Goal: Communication & Community: Answer question/provide support

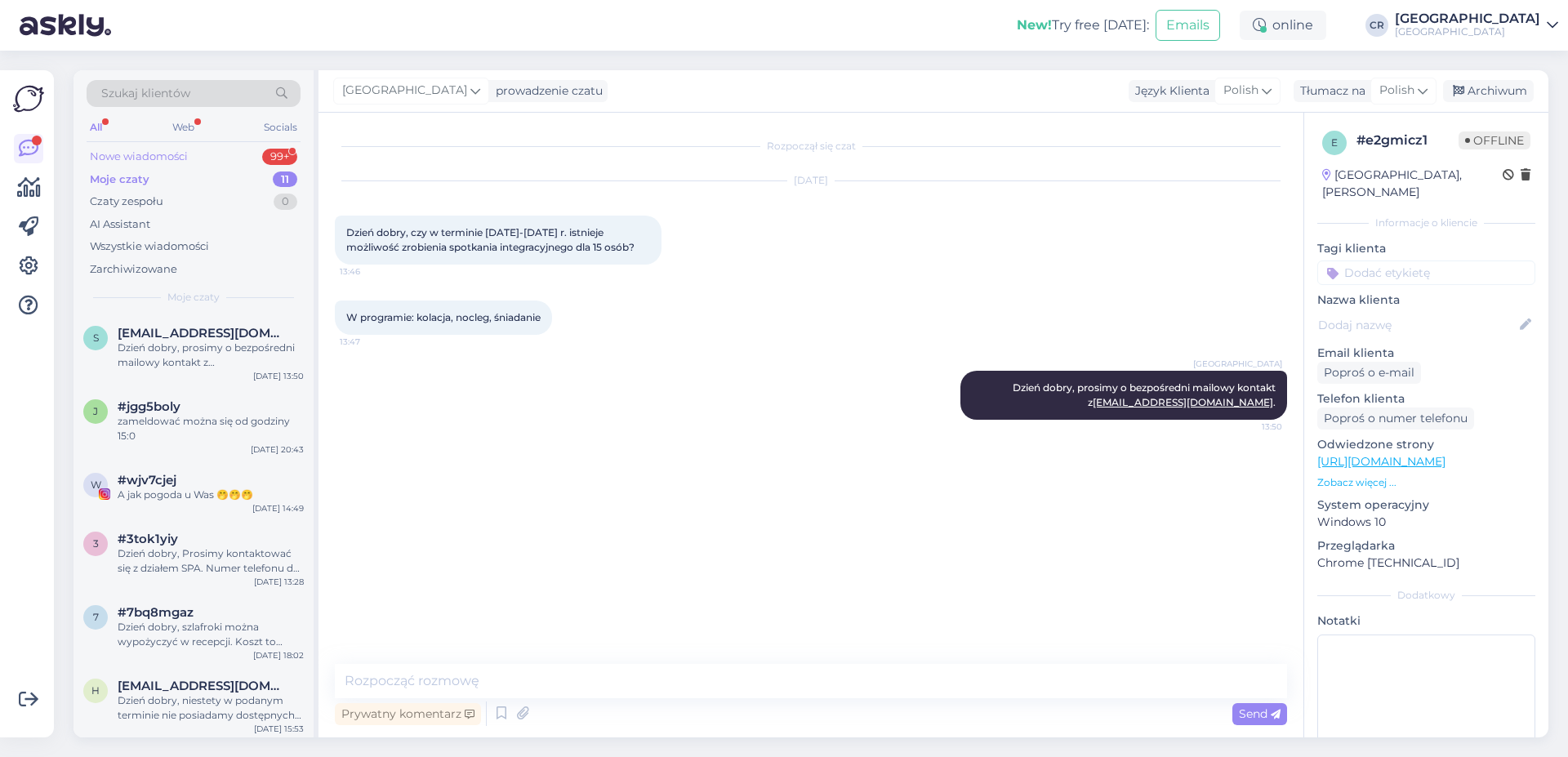
click at [205, 167] on div "Nowe wiadomości 99+" at bounding box center [193, 156] width 214 height 23
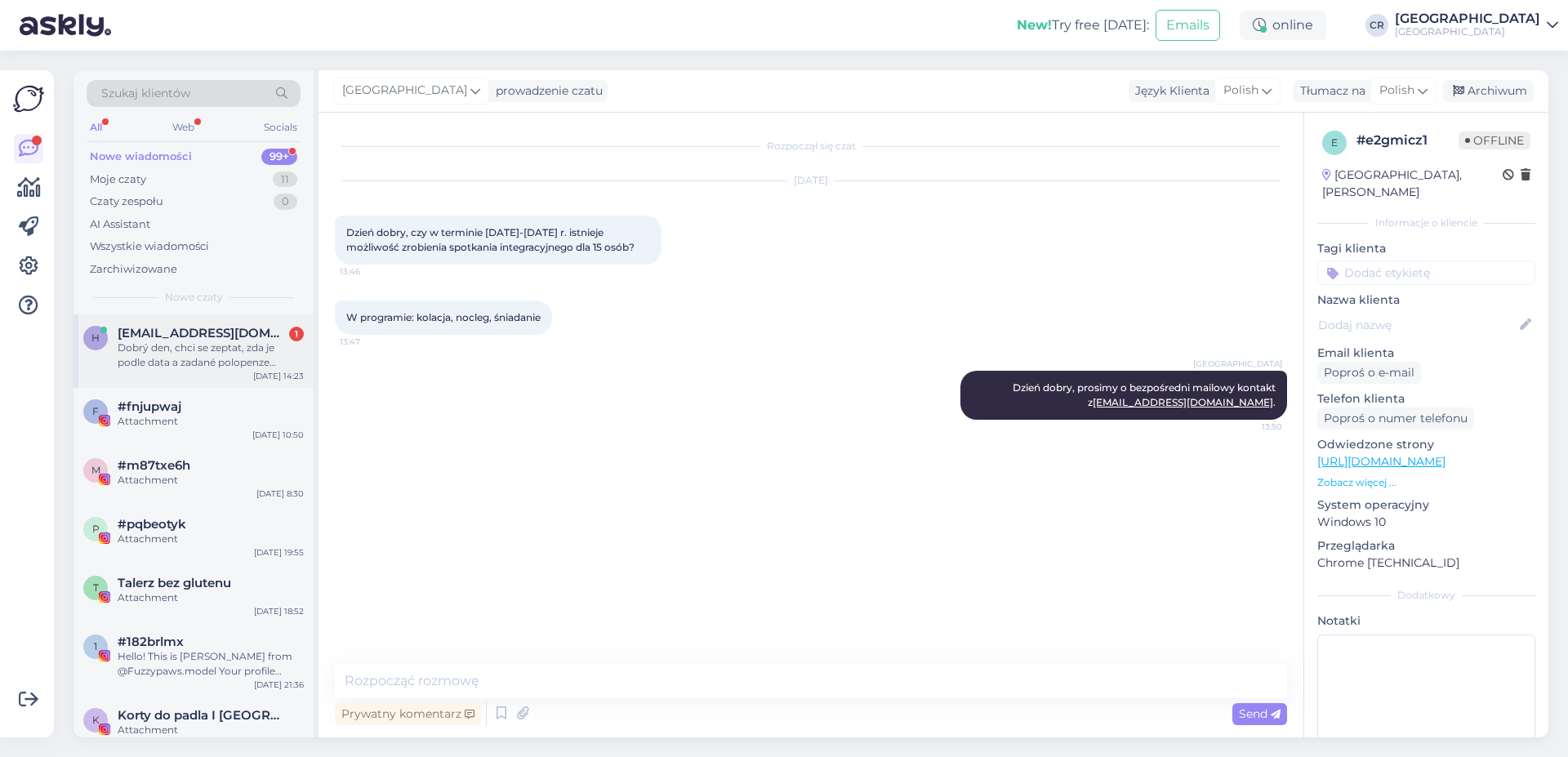
click at [181, 365] on div "Dobrý den, chci se zeptat, zda je podle data a zadané polopenze součástí i neom…" at bounding box center [210, 355] width 186 height 29
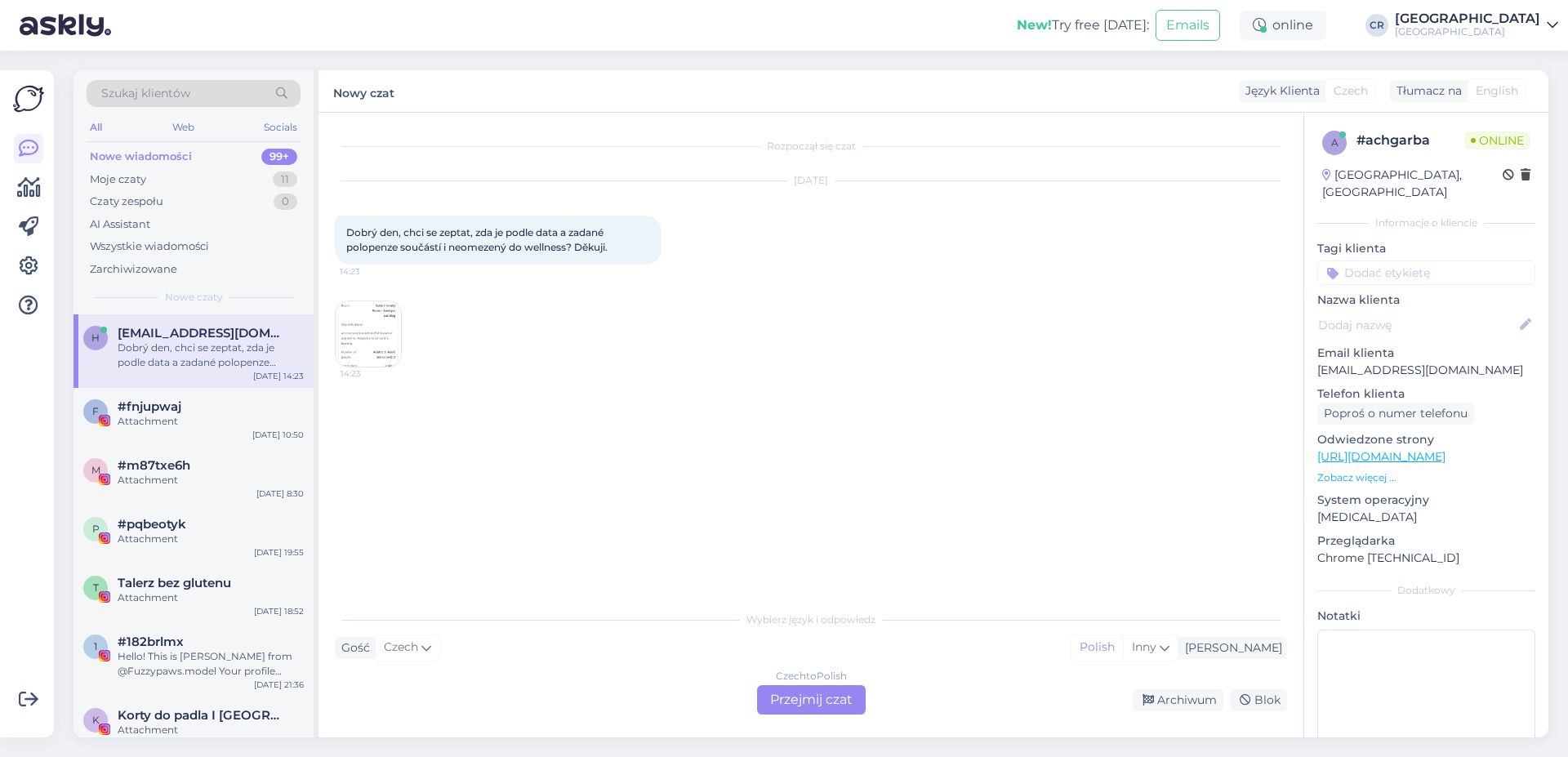
click at [798, 698] on div "Czech to Polish Przejmij czat" at bounding box center [811, 700] width 109 height 29
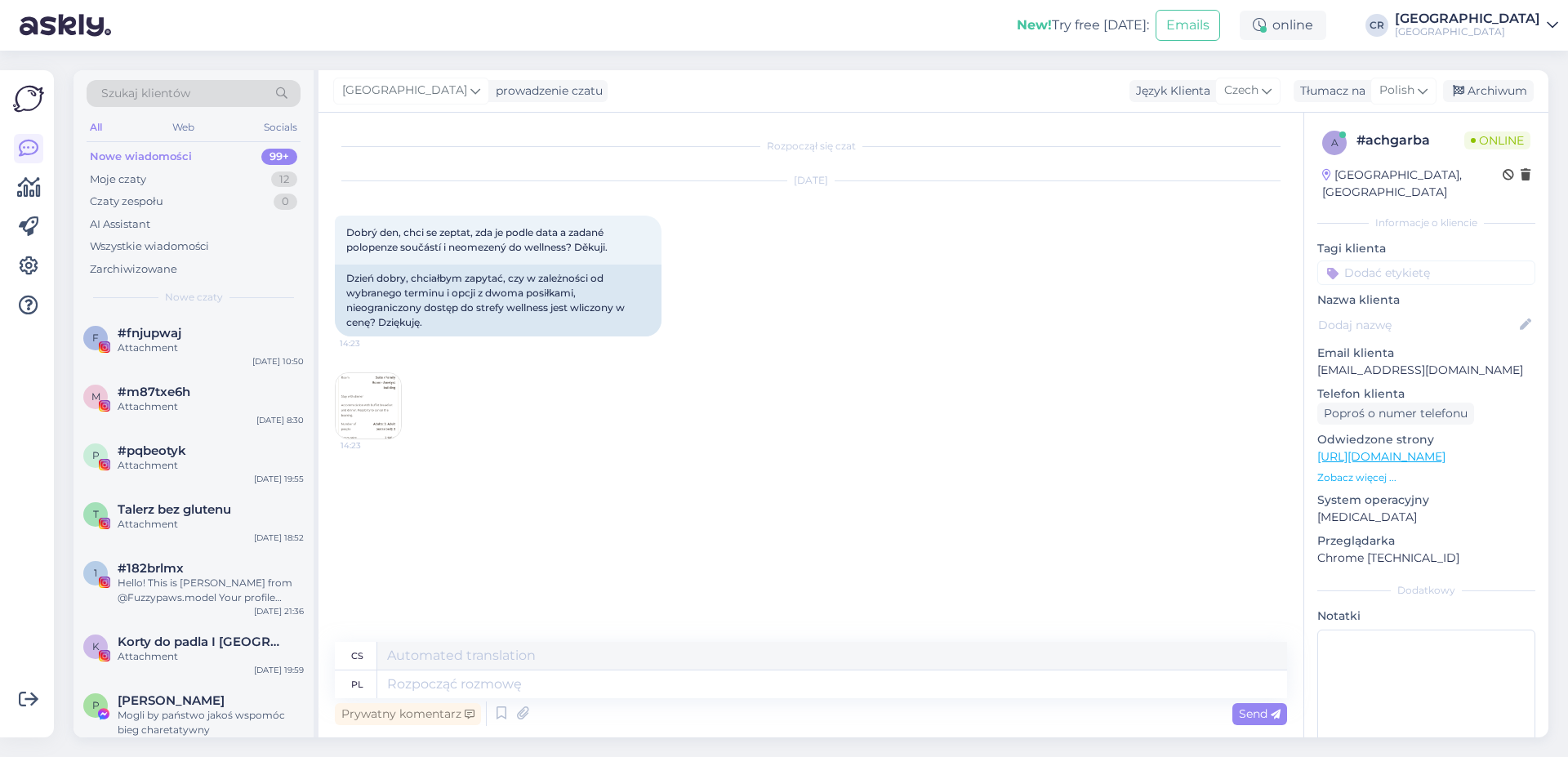
click at [366, 421] on img at bounding box center [368, 406] width 65 height 65
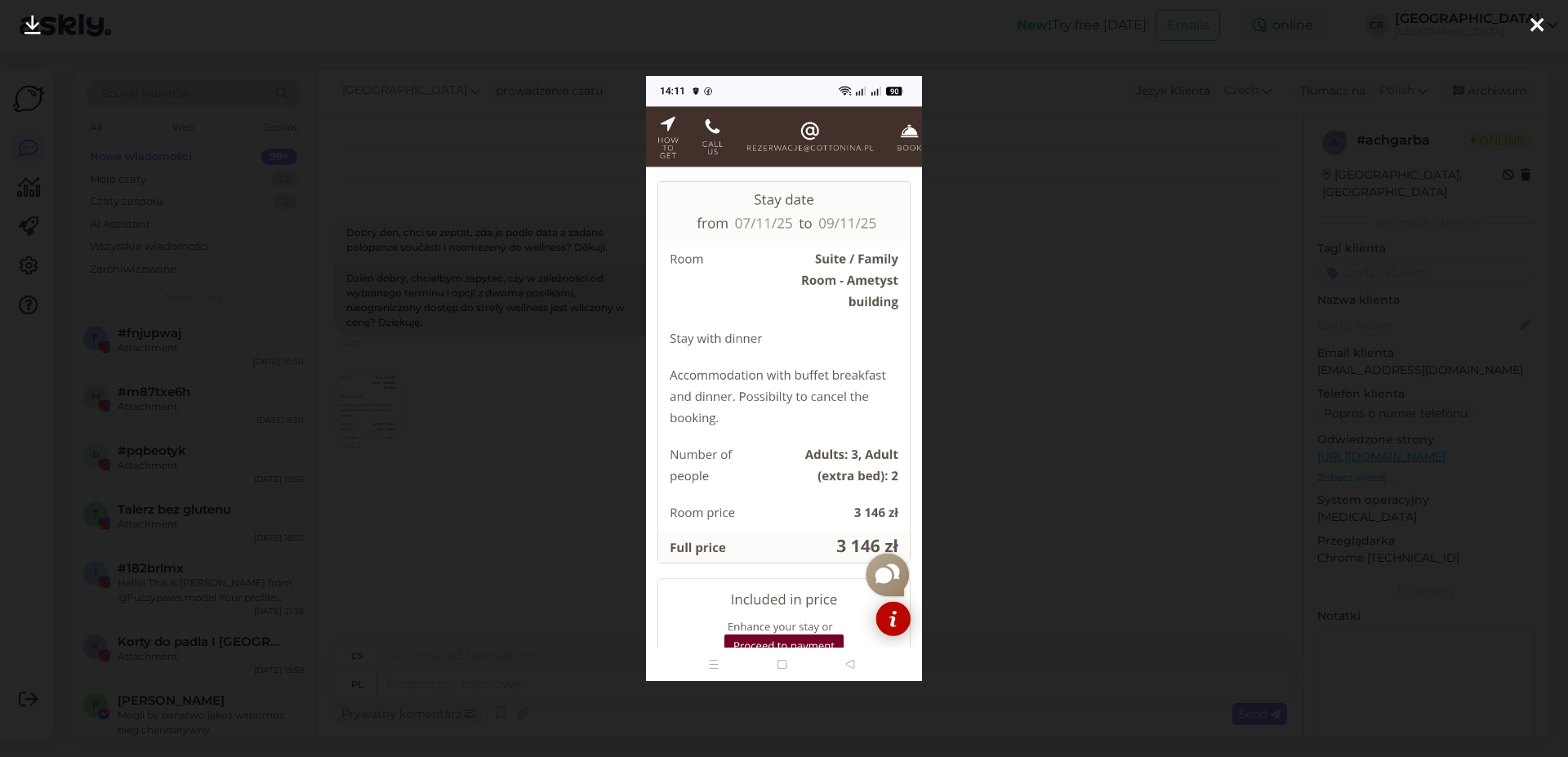
click at [458, 505] on div at bounding box center [784, 378] width 1568 height 757
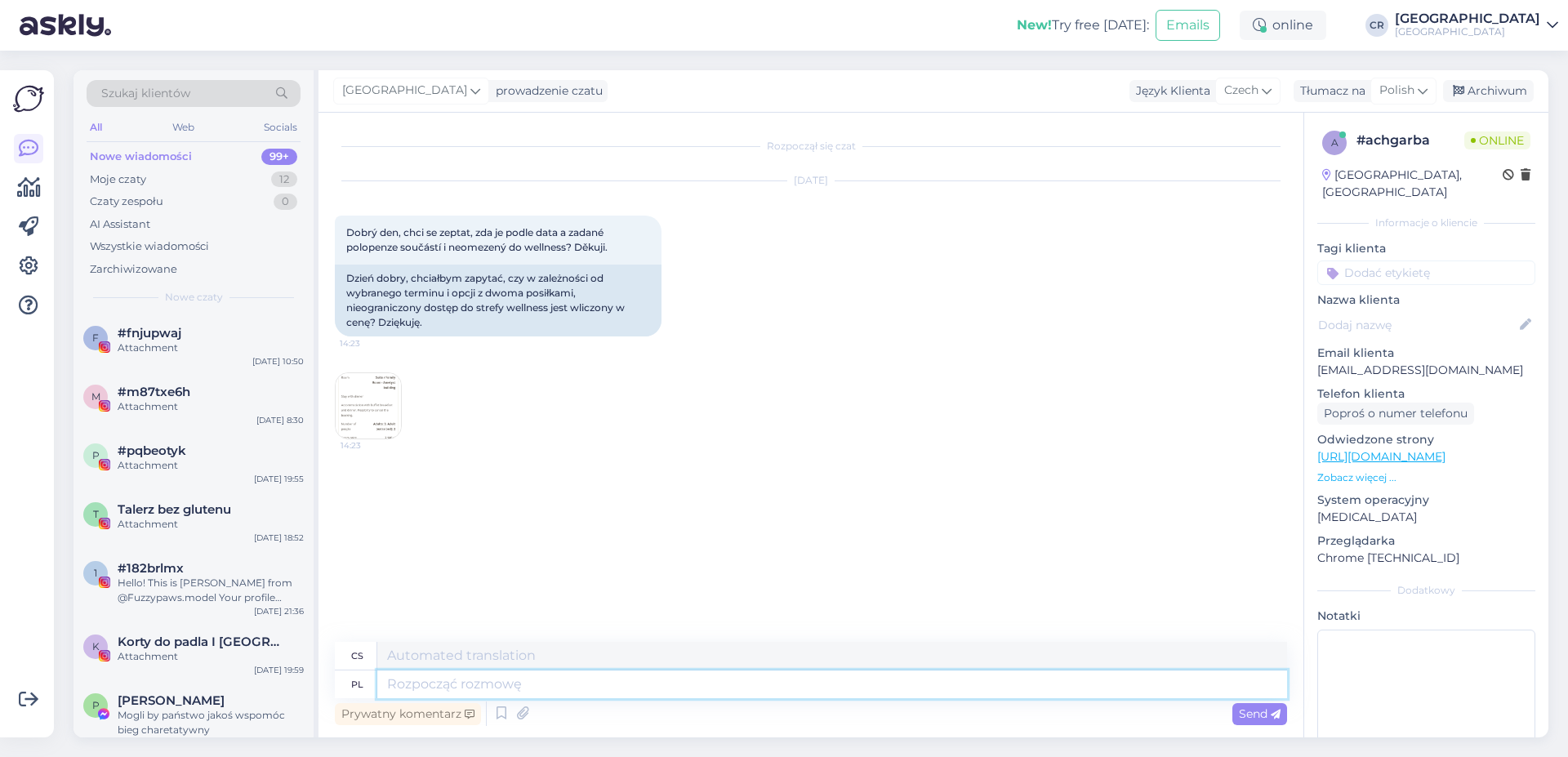
click at [505, 690] on textarea at bounding box center [832, 685] width 909 height 27
type textarea "Dzień"
type textarea "Den"
type textarea "Dzień dobry,"
type textarea "Dobré ráno,"
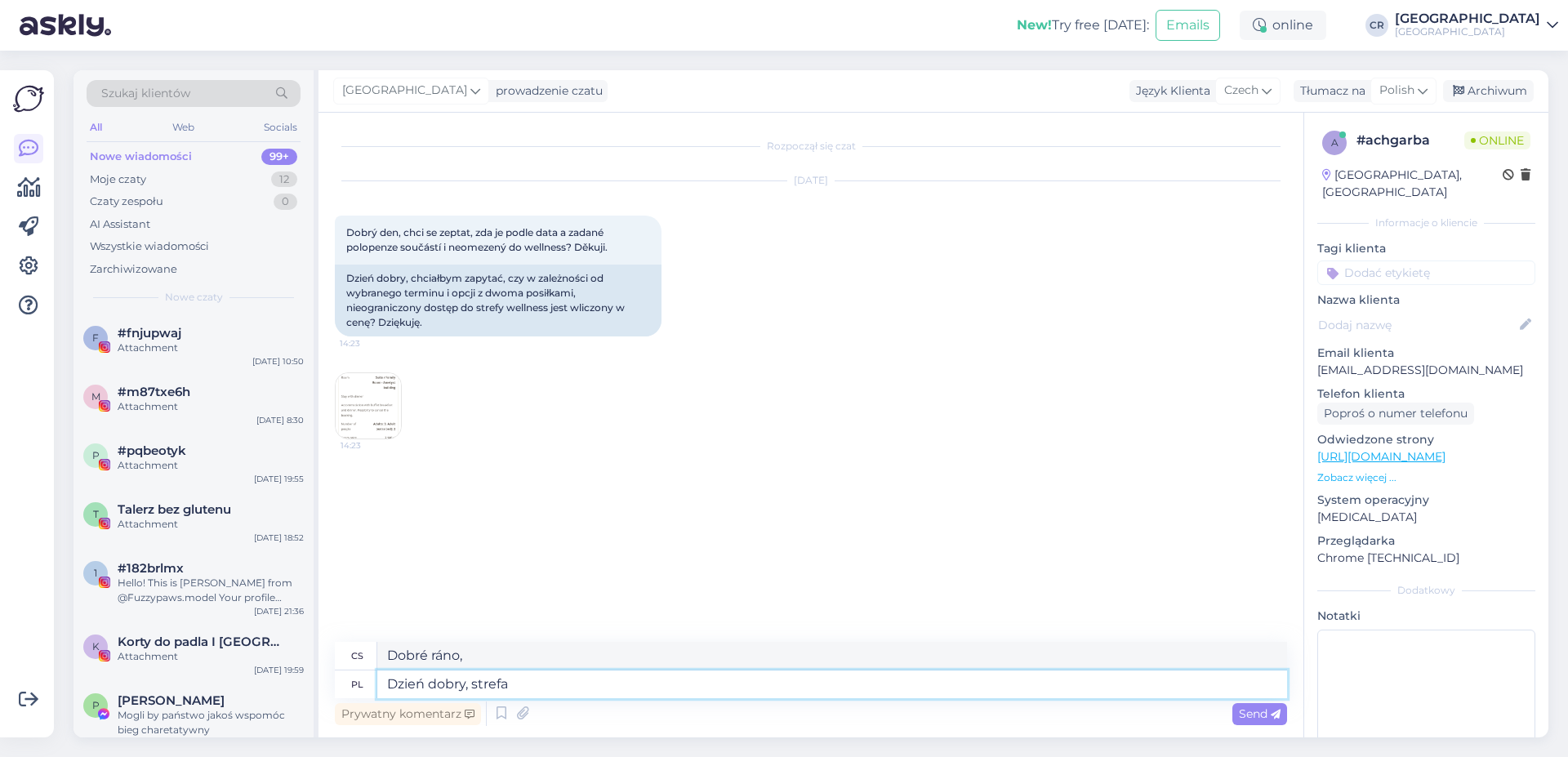
type textarea "Dzień dobry, strefa"
type textarea "Dobré ráno, zóno"
type textarea "Dzień dobry, strefa well"
type textarea "Dobré ráno, Welle Zone"
type textarea "Dzień dobry, strefa wellness"
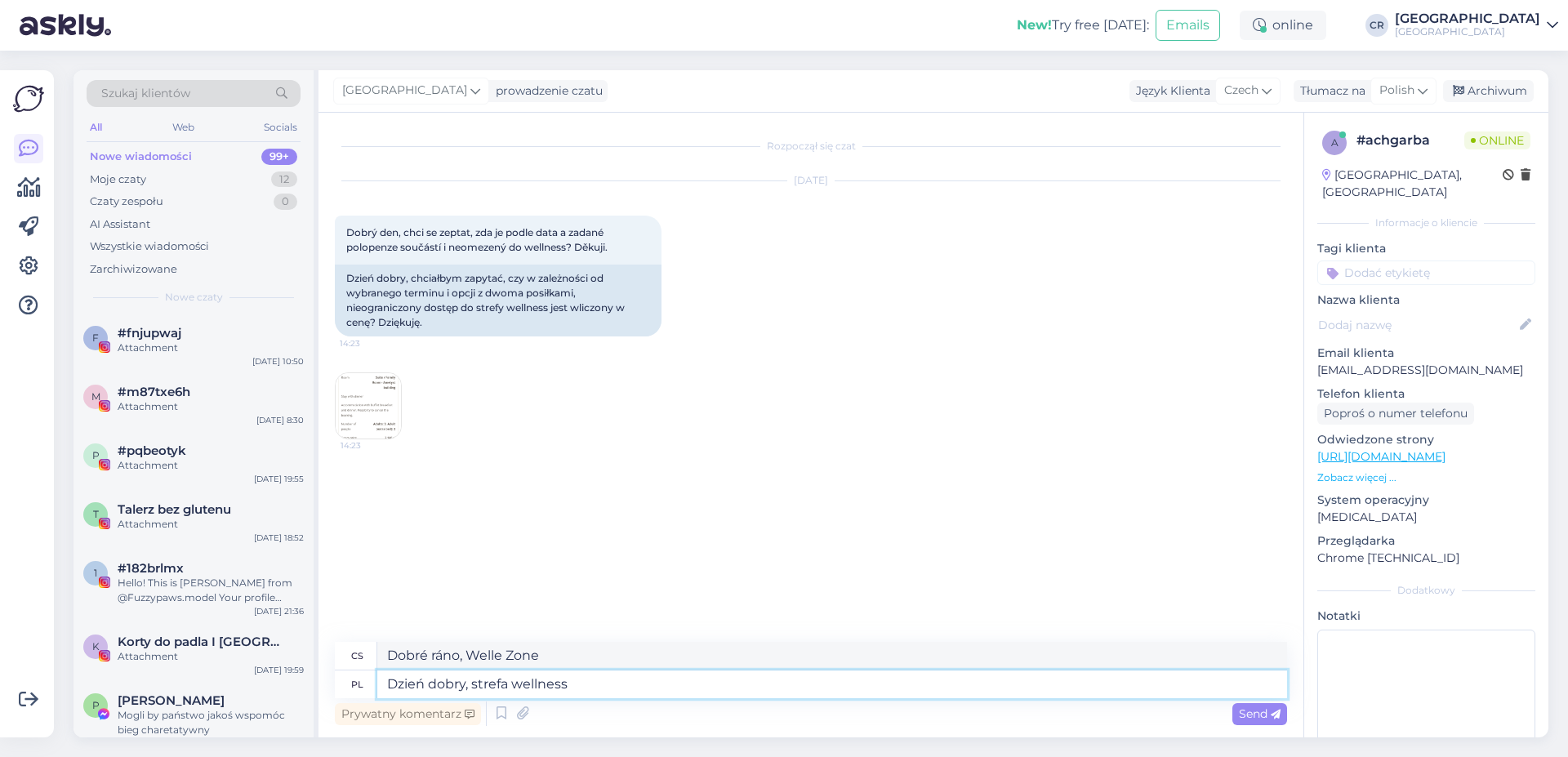
type textarea "Dobré ráno, wellness centrum"
type textarea "Dzień dobry, strefa wellness (basen, s"
type textarea "Dobré ráno, [GEOGRAPHIC_DATA] (bazén,"
type textarea "Dzień dobry, strefa wellness (basen, sauny,"
type textarea "Dobré ráno, wellness zóna (bazén, sauny,"
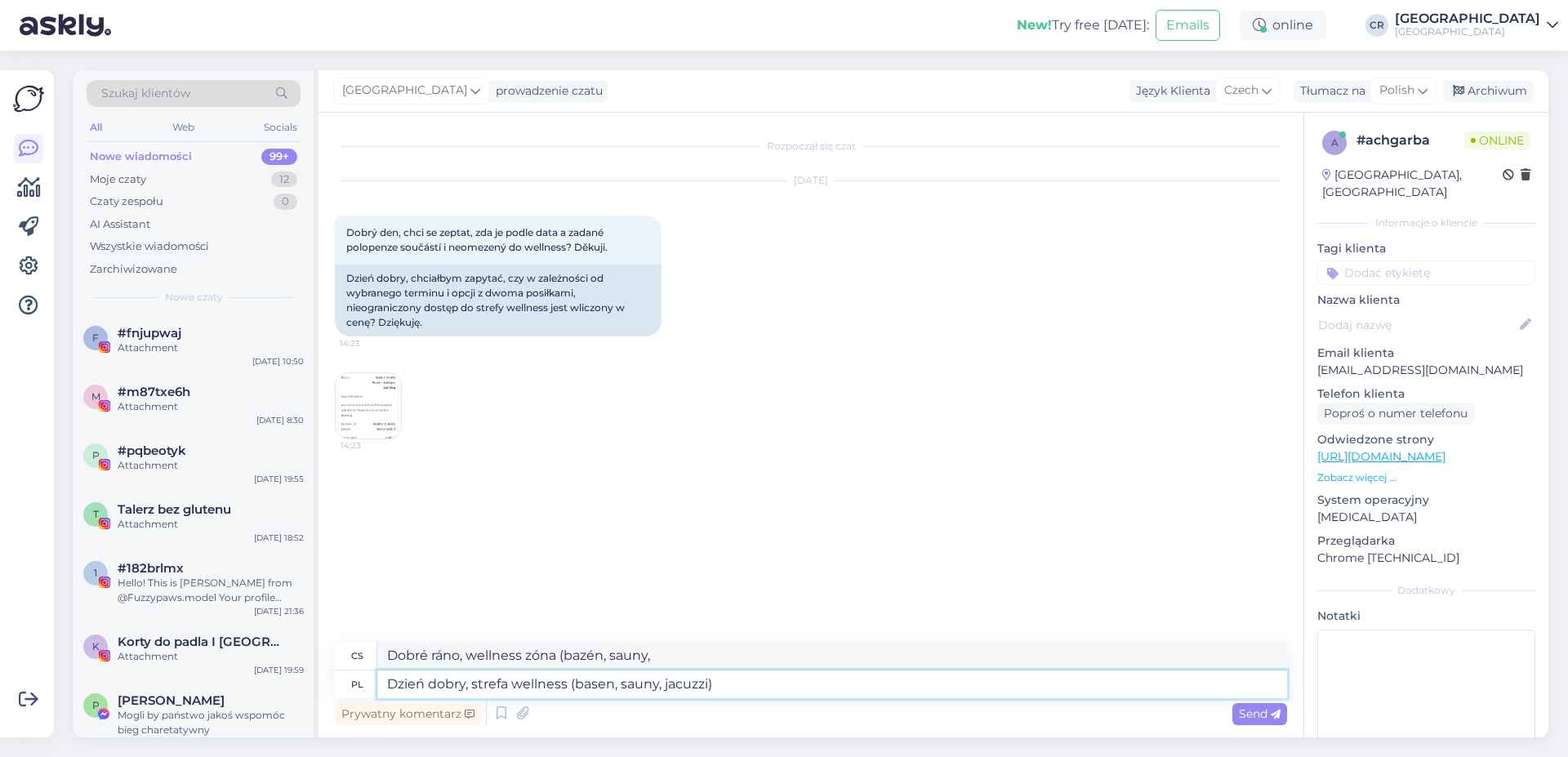
type textarea "Dzień dobry, strefa wellness (basen, sauny, jacuzzi) s"
type textarea "Dobré ráno, wellness zóna (bazén, sauny, [GEOGRAPHIC_DATA])"
type textarea "Dzień dobry, strefa wellness (basen, sauny, jacuzzi) dostępne be"
type textarea "Dobré ráno, k dispozici je wellness zóna (bazén, sauny, vířivka)."
type textarea "Dzień dobry, strefa wellness (basen, sauny, jacuzzi) dostępne bezlimity i"
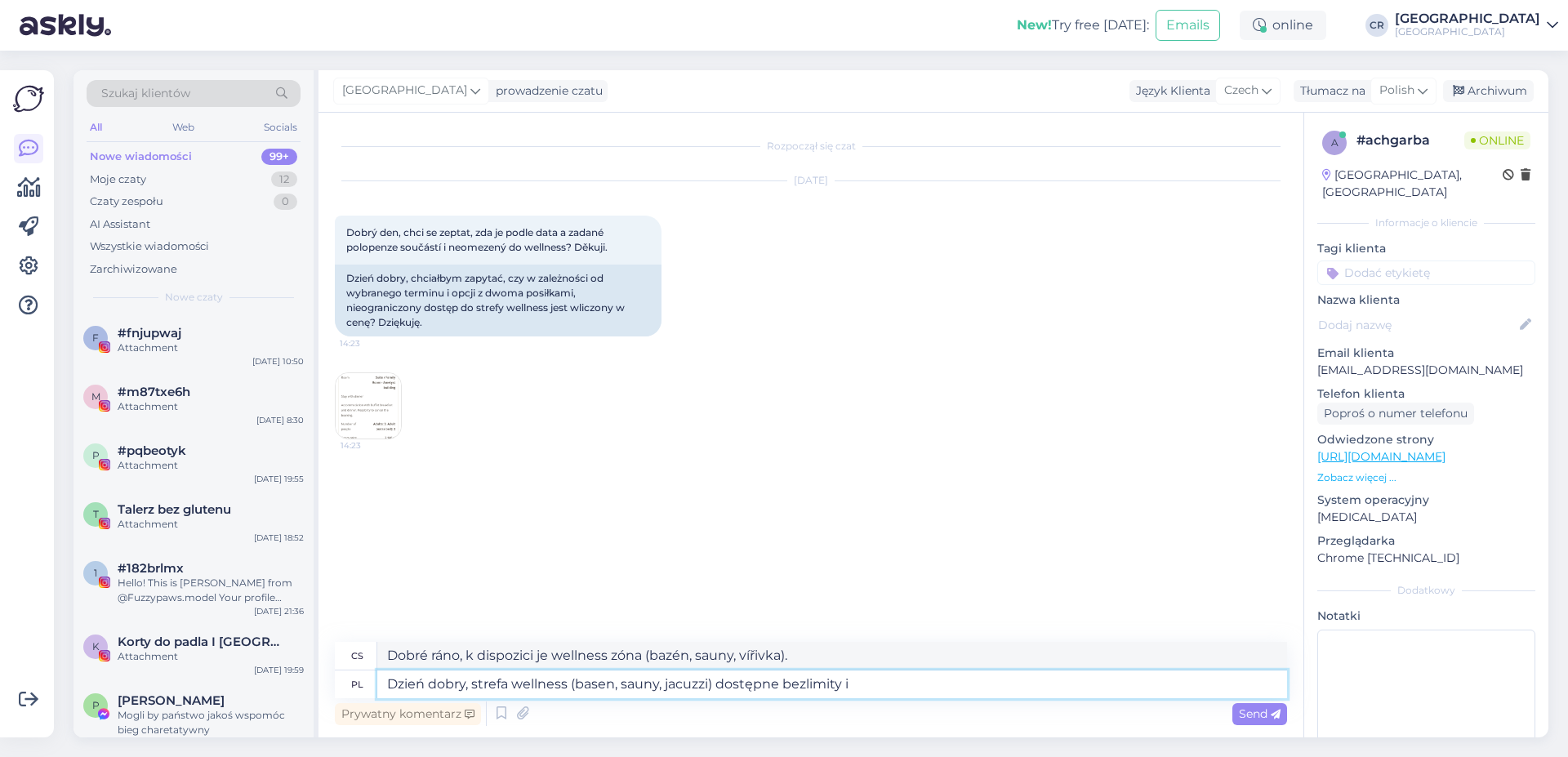
type textarea "Dobré ráno, [GEOGRAPHIC_DATA] ([GEOGRAPHIC_DATA], [GEOGRAPHIC_DATA], [GEOGRAPHI…"
type textarea "Dzień dobry, strefa wellness (basen, sauny, jacuzzi) dostępne bezlimity i"
type textarea "Dobré ráno, [GEOGRAPHIC_DATA] ([GEOGRAPHIC_DATA], [GEOGRAPHIC_DATA], [GEOGRAPHI…"
type textarea "Dzień dobry, strefa wellness (basen, sauny, jacuzzi) dostępne bezlimit"
type textarea "Dobré ráno, [GEOGRAPHIC_DATA] ([GEOGRAPHIC_DATA], [GEOGRAPHIC_DATA], [GEOGRAPHI…"
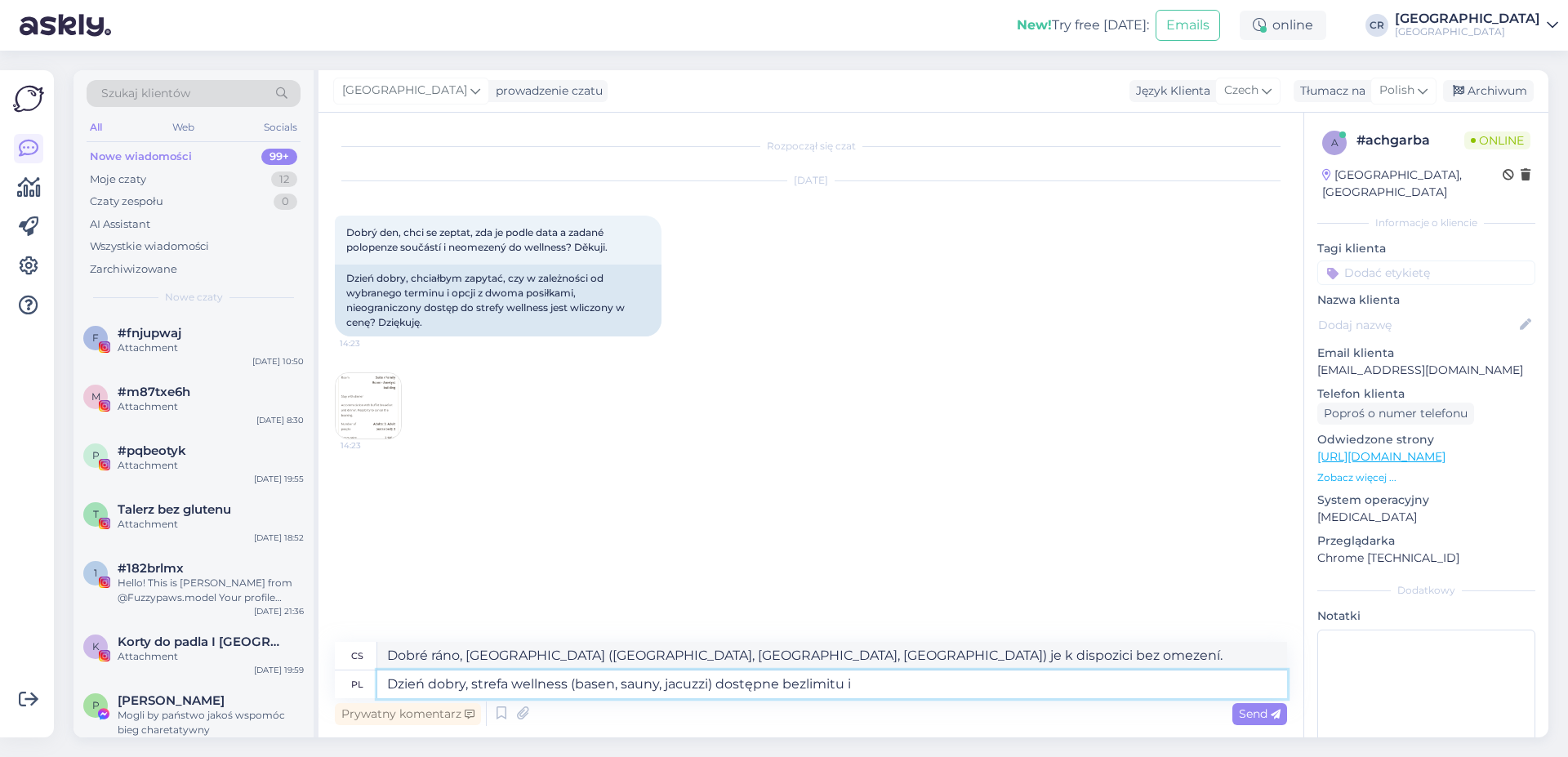
type textarea "Dzień dobry, strefa wellness (basen, sauny, jacuzzi) dostępne bezlimitu i"
type textarea "Dobré ráno, [GEOGRAPHIC_DATA] ([GEOGRAPHIC_DATA], [GEOGRAPHIC_DATA], [GEOGRAPHI…"
click at [804, 691] on textarea "Dzień dobry, strefa wellness (basen, sauny, jacuzzi) dostępne bezlimitu i" at bounding box center [832, 685] width 909 height 27
click at [870, 691] on textarea "Dzień dobry, strefa wellness (basen, sauny, jacuzzi) dostępne bez limitu i" at bounding box center [832, 685] width 909 height 27
type textarea "Dzień dobry, strefa wellness (basen, sauny, jacuzzi) dostępne bez limitu i bezp…"
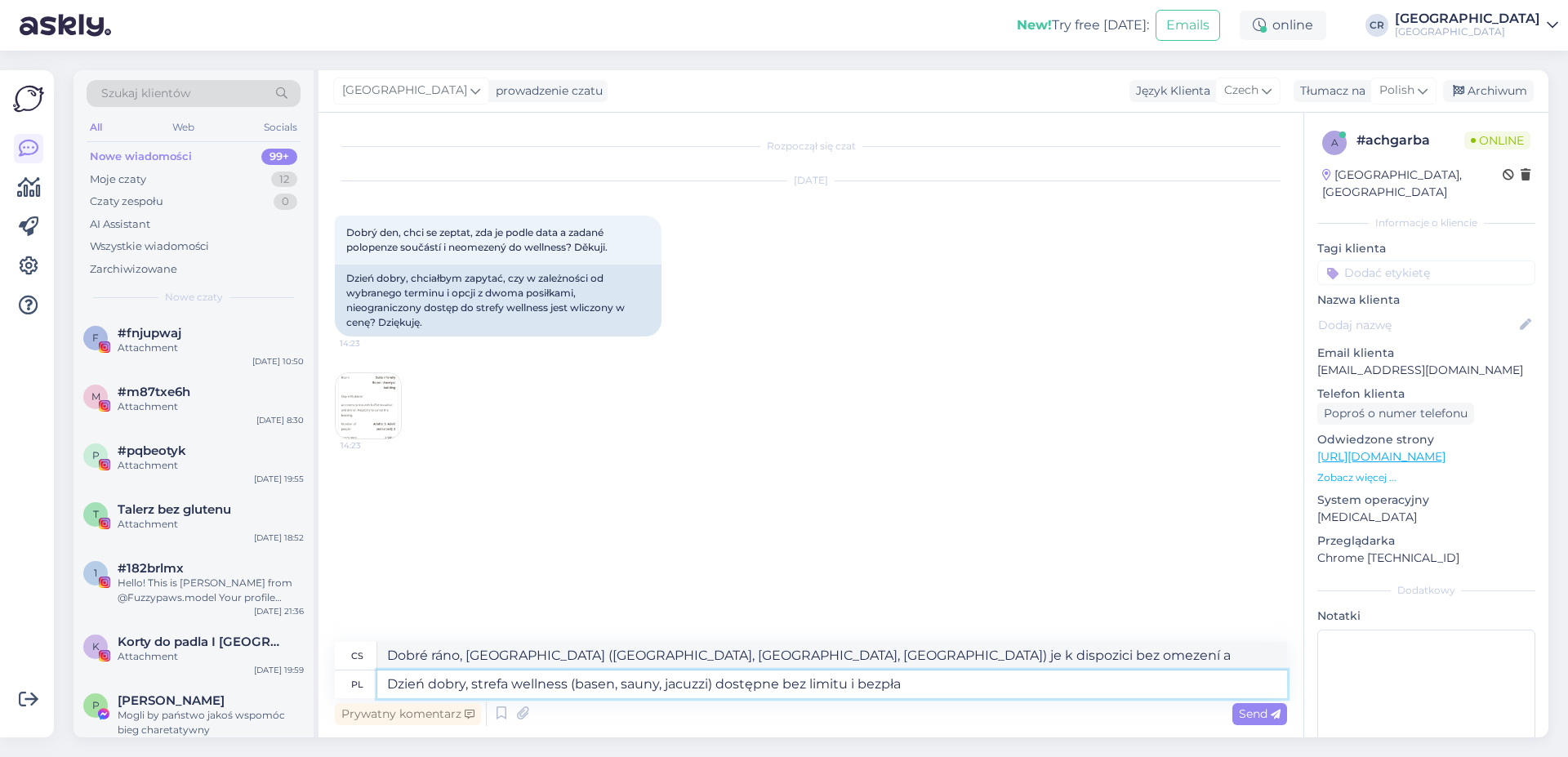
type textarea "Dobré ráno, wellness centrum ([GEOGRAPHIC_DATA], [GEOGRAPHIC_DATA], [GEOGRAPHIC…"
type textarea "Dzień dobry, strefa wellness (basen, sauny, jacuzzi) dostępne bez limitu i bezp…"
type textarea "Dobré ráno, wellness centrum ([GEOGRAPHIC_DATA], [GEOGRAPHIC_DATA], [GEOGRAPHIC…"
type textarea "Dzień dobry, strefa wellness (basen, sauny, jacuzzi) dostępne bez limitu i bezp…"
type textarea "Dobré ráno, wellness centrum (bazén, [GEOGRAPHIC_DATA], [GEOGRAPHIC_DATA]) je p…"
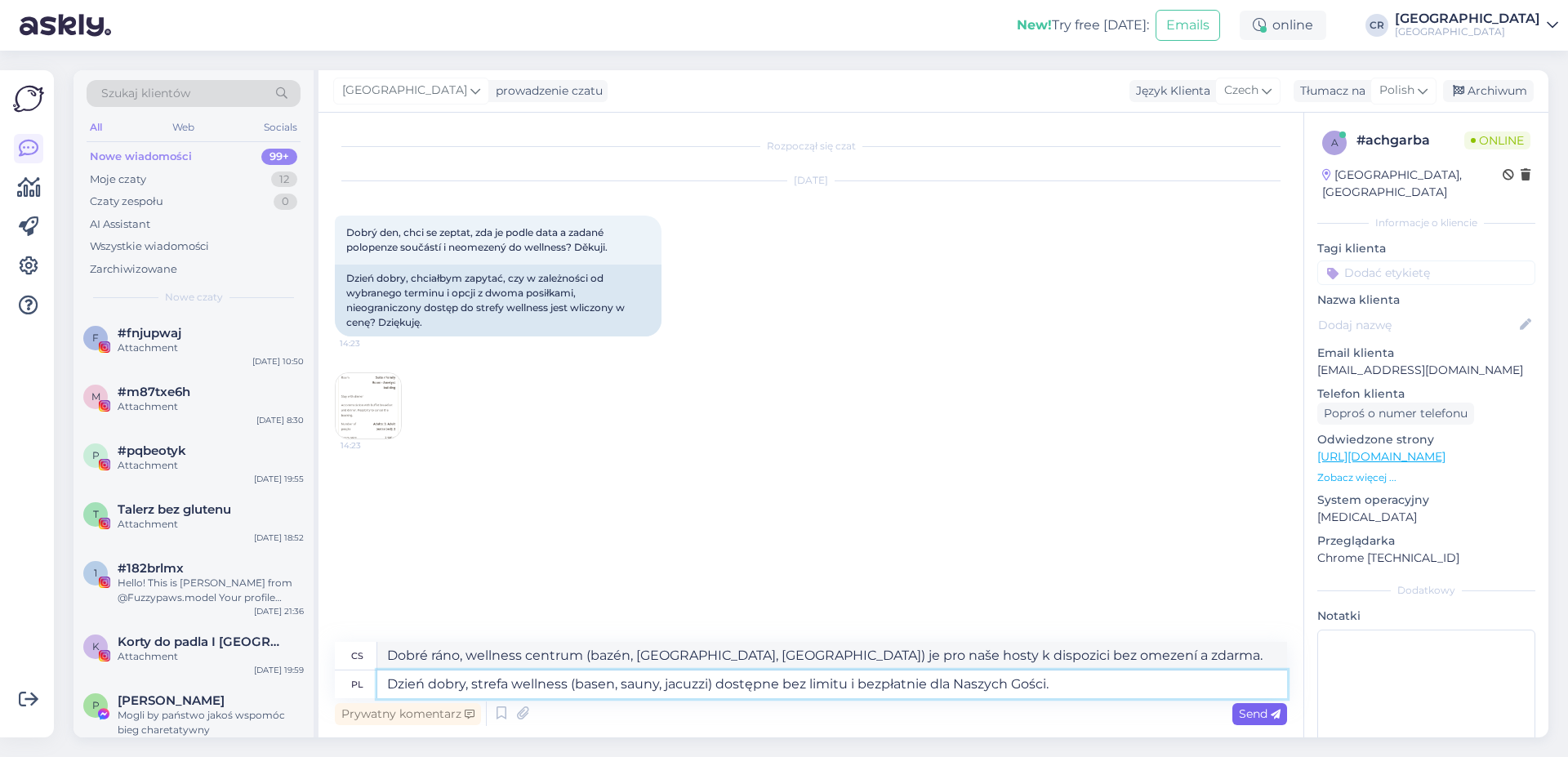
type textarea "Dzień dobry, strefa wellness (basen, sauny, jacuzzi) dostępne bez limitu i bezp…"
click at [1251, 719] on span "Send" at bounding box center [1259, 713] width 42 height 15
